Goal: Transaction & Acquisition: Purchase product/service

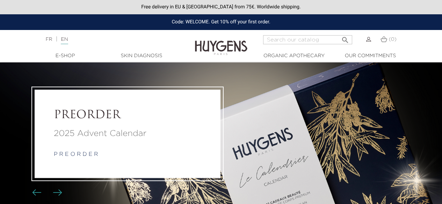
click at [63, 57] on link "  E-Shop" at bounding box center [65, 55] width 70 height 7
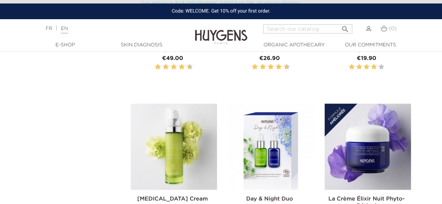
scroll to position [349, 0]
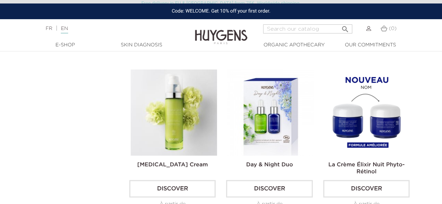
click at [388, 105] on img at bounding box center [368, 113] width 86 height 86
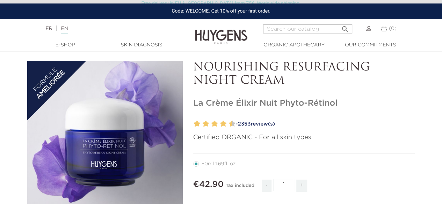
scroll to position [140, 0]
